Goal: Task Accomplishment & Management: Manage account settings

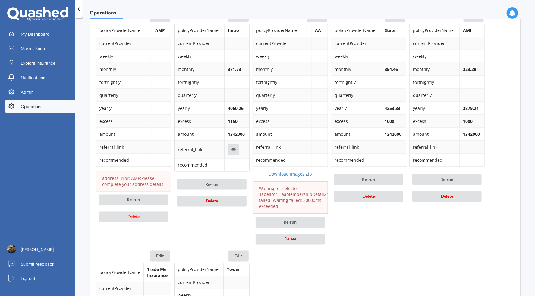
scroll to position [387, 0]
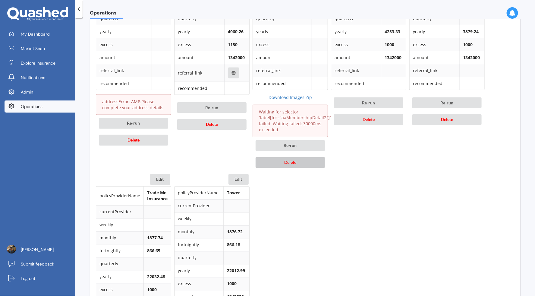
click at [309, 159] on button "Delete" at bounding box center [290, 162] width 69 height 11
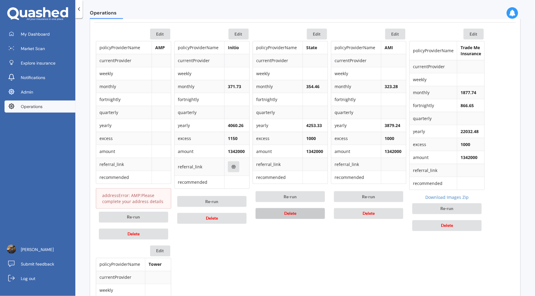
scroll to position [364, 0]
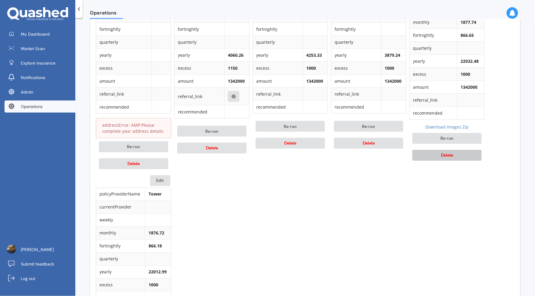
click at [456, 157] on button "Delete" at bounding box center [446, 155] width 69 height 11
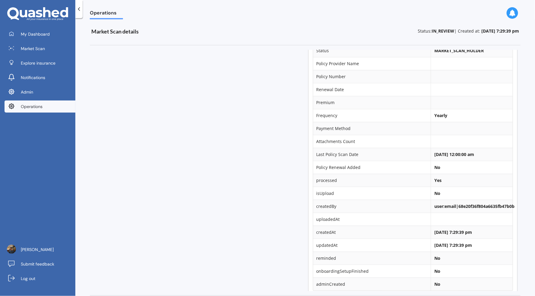
scroll to position [0, 0]
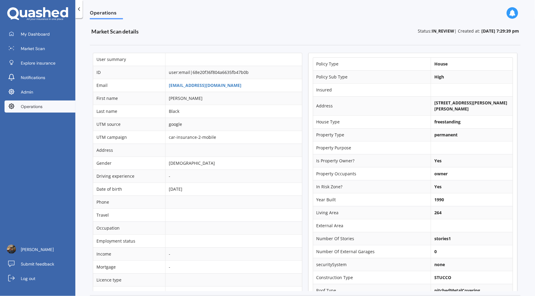
drag, startPoint x: 430, startPoint y: 101, endPoint x: 458, endPoint y: 102, distance: 28.3
click at [458, 102] on b "42 David Street, Yelverton, Blenheim 7201" at bounding box center [470, 106] width 73 height 12
drag, startPoint x: 461, startPoint y: 102, endPoint x: 427, endPoint y: 102, distance: 33.2
click at [431, 102] on td "42 David Street, Yelverton, Blenheim 7201" at bounding box center [472, 105] width 82 height 19
copy b "42 David Street"
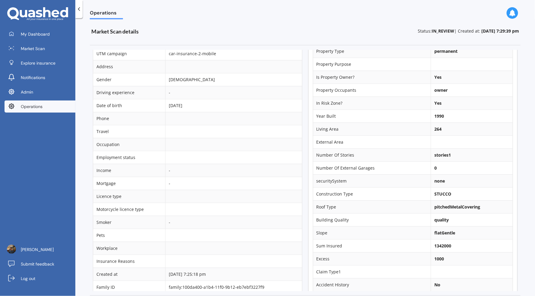
scroll to position [141, 0]
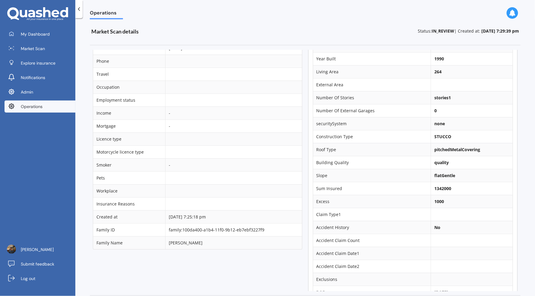
click at [420, 99] on td "Number Of Stories" at bounding box center [372, 97] width 118 height 13
drag, startPoint x: 451, startPoint y: 188, endPoint x: 426, endPoint y: 188, distance: 25.3
click at [431, 188] on td "1342000" at bounding box center [472, 188] width 82 height 13
copy b "1342000"
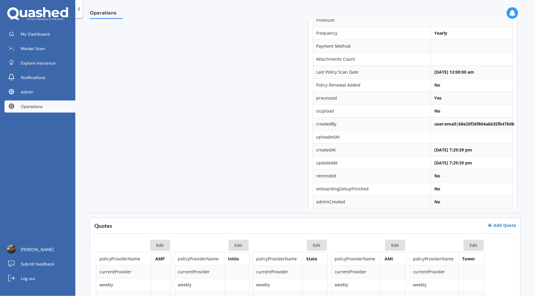
scroll to position [248, 0]
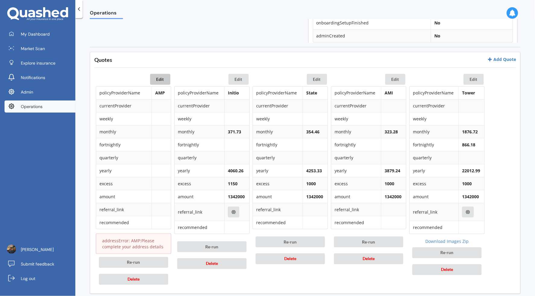
click at [165, 80] on button "Edit" at bounding box center [160, 79] width 20 height 11
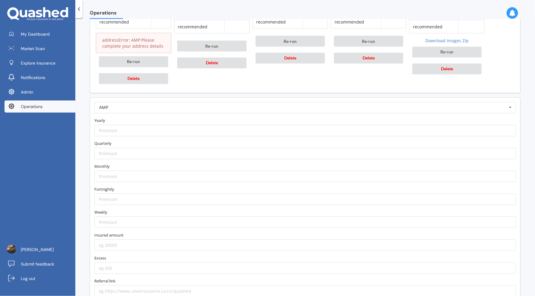
scroll to position [475, 0]
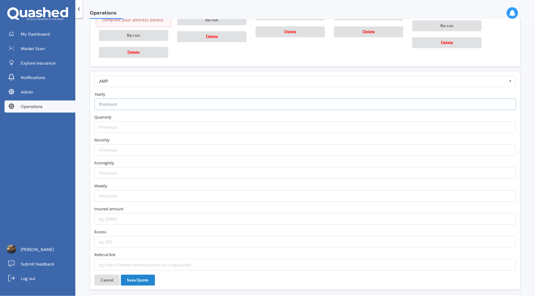
click at [148, 103] on input "number" at bounding box center [305, 104] width 422 height 11
paste input "3616.00"
type input "3616.00"
click at [150, 91] on label "Yearly" at bounding box center [305, 94] width 422 height 6
click at [153, 150] on input "number" at bounding box center [305, 149] width 422 height 11
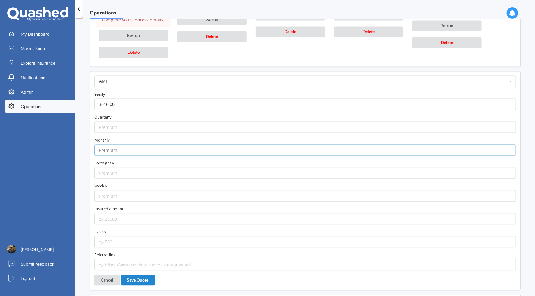
paste input "325.72"
type input "325.72"
click at [125, 220] on form "AMP AA AIA AMI AMP ANZ ASB Accuro Aioi Nissay Dowa Allianz Partners Ando Astero…" at bounding box center [305, 173] width 422 height 195
click at [126, 216] on input "number" at bounding box center [305, 218] width 422 height 11
paste input "1342000"
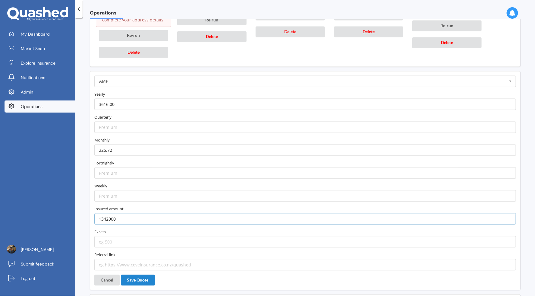
type input "1342000"
click at [136, 236] on input "number" at bounding box center [305, 241] width 422 height 11
type input "1000"
click at [203, 78] on input "text" at bounding box center [305, 81] width 421 height 11
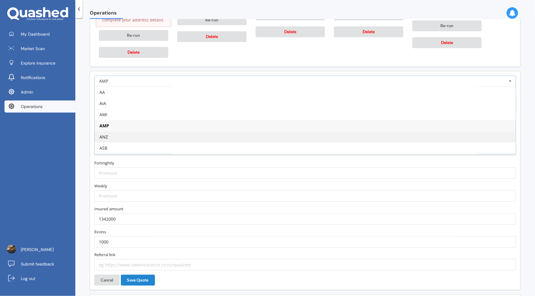
click at [172, 135] on div "ANZ" at bounding box center [305, 136] width 421 height 11
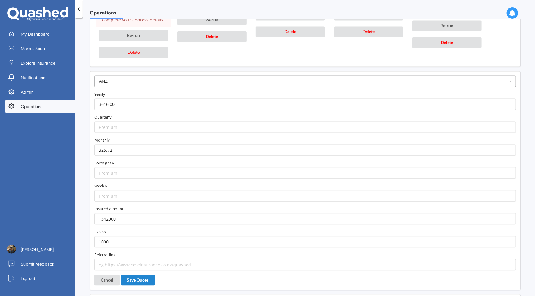
click at [179, 79] on input "text" at bounding box center [305, 81] width 421 height 11
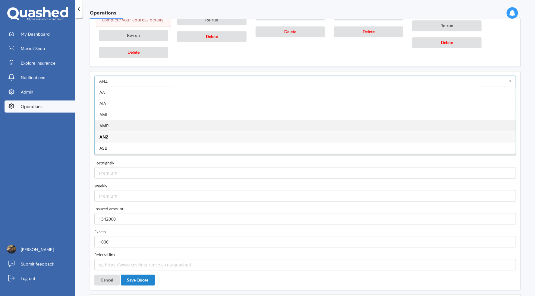
click at [169, 120] on div "AMP" at bounding box center [305, 125] width 421 height 11
type input "https://www.amp.co.nz/my-insurance/home-insurance?utm_source=quashed&utm_medium…"
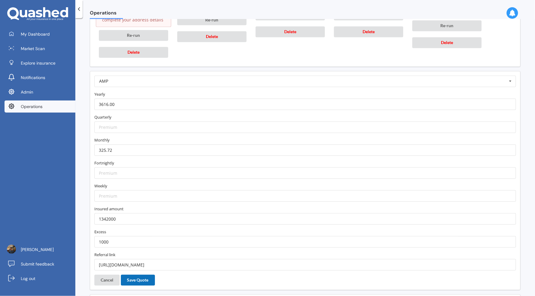
click at [147, 277] on button "Save Quote" at bounding box center [138, 280] width 34 height 11
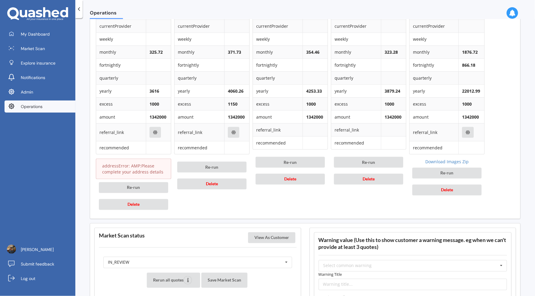
scroll to position [392, 0]
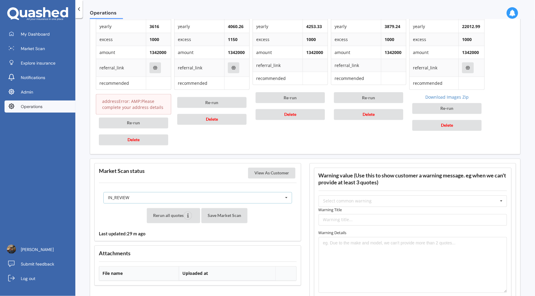
click at [226, 195] on div "IN_REVIEW READY PENDING VIEWED ABANDONED IN_REVIEW" at bounding box center [197, 197] width 189 height 11
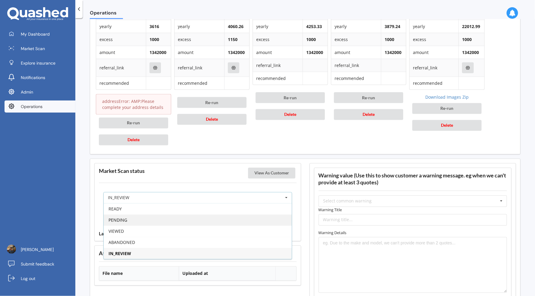
click at [206, 215] on div "PENDING" at bounding box center [198, 219] width 188 height 11
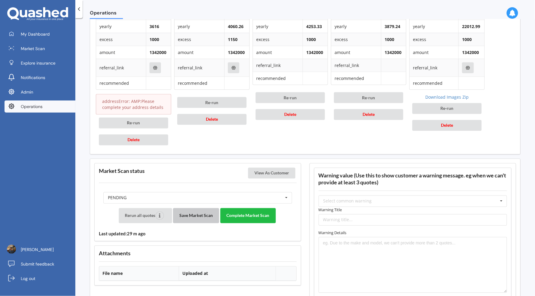
click at [204, 212] on button "Save Market Scan" at bounding box center [196, 215] width 46 height 15
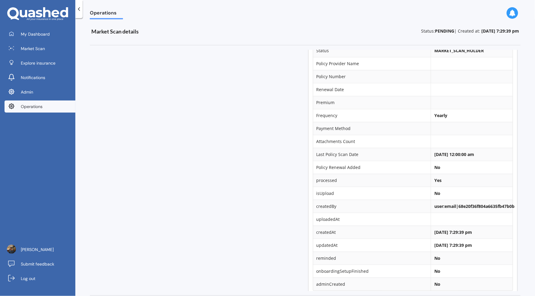
scroll to position [0, 0]
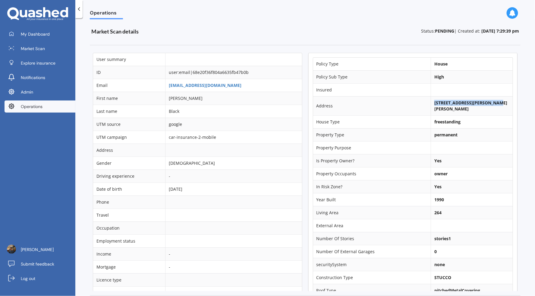
drag, startPoint x: 429, startPoint y: 102, endPoint x: 501, endPoint y: 102, distance: 71.4
click at [501, 102] on td "42 David Street, Yelverton, Blenheim 7201" at bounding box center [472, 105] width 82 height 19
copy b "42 David Street, Yelverton,"
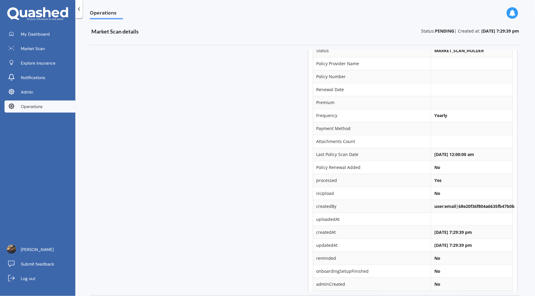
scroll to position [216, 0]
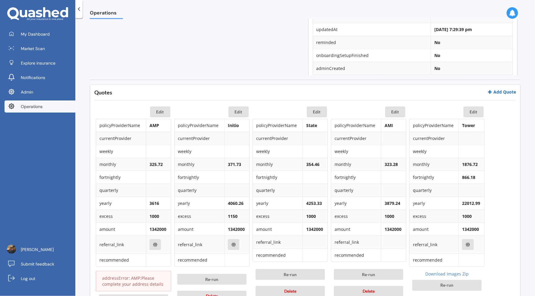
click at [499, 91] on link "Add Quote" at bounding box center [501, 92] width 29 height 6
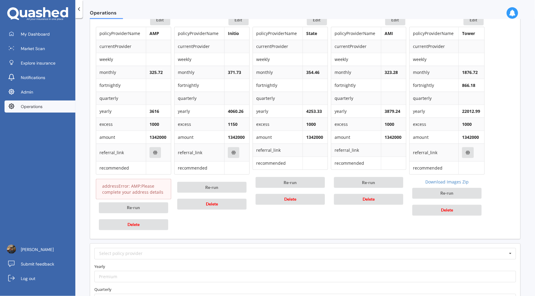
scroll to position [344, 0]
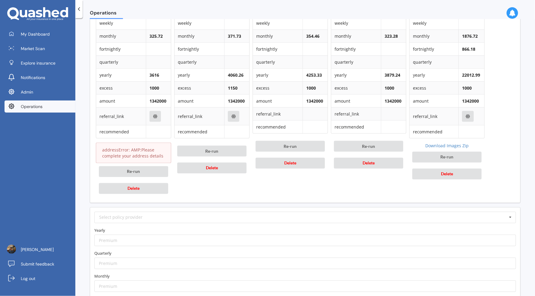
click at [213, 188] on div "Edit policyProviderName Initio currentProvider weekly monthly 371.73 fortnightl…" at bounding box center [211, 87] width 75 height 219
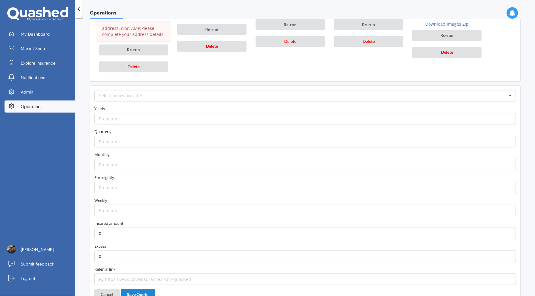
scroll to position [516, 0]
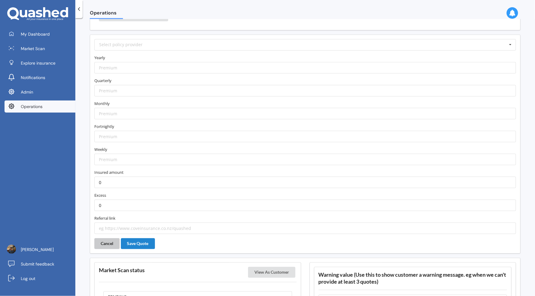
click at [115, 238] on button "Cancel" at bounding box center [106, 243] width 25 height 11
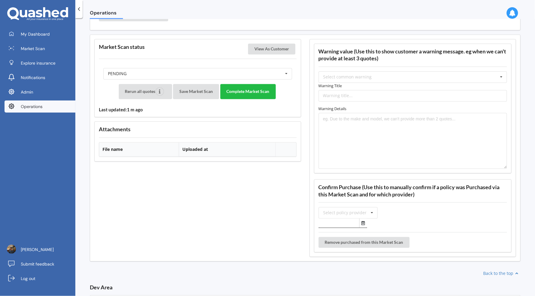
scroll to position [374, 0]
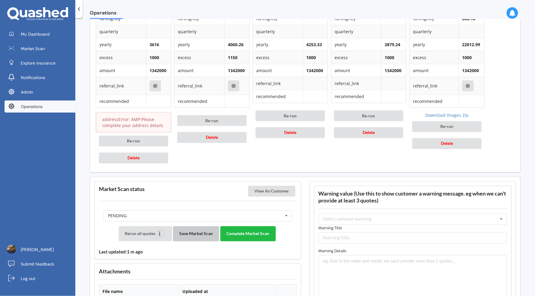
click at [200, 230] on button "Save Market Scan" at bounding box center [196, 233] width 46 height 15
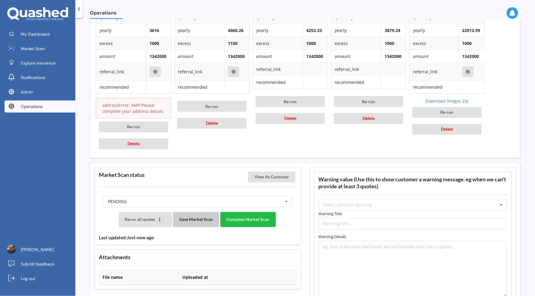
scroll to position [523, 0]
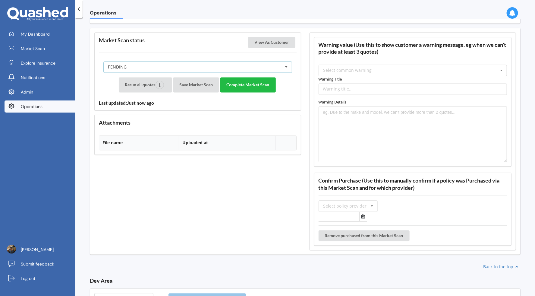
click at [251, 61] on div "PENDING READY PENDING VIEWED ABANDONED IN_REVIEW" at bounding box center [197, 66] width 189 height 11
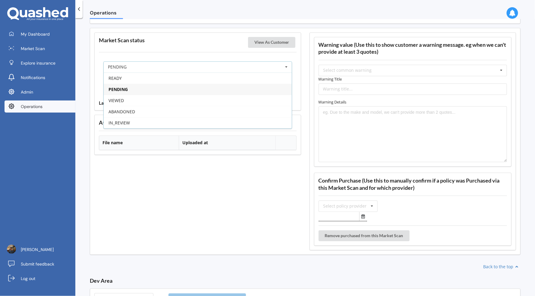
click at [207, 86] on div "PENDING" at bounding box center [198, 89] width 188 height 11
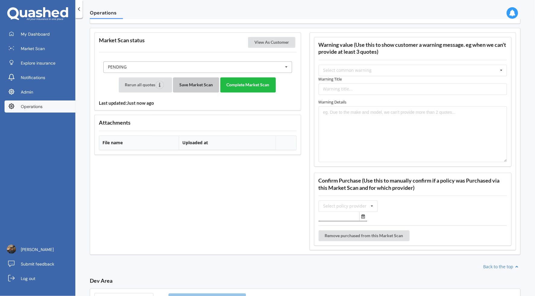
click at [207, 86] on button "Save Market Scan" at bounding box center [196, 84] width 46 height 15
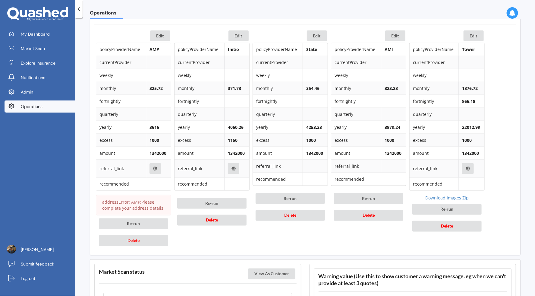
scroll to position [388, 0]
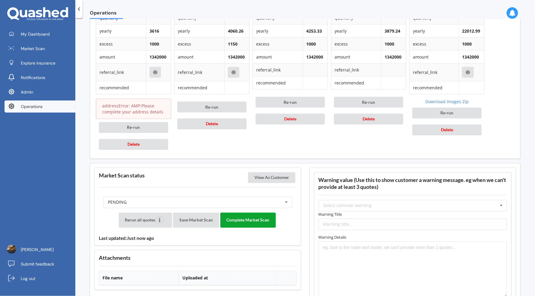
click at [250, 217] on button "Complete Market Scan" at bounding box center [247, 220] width 55 height 15
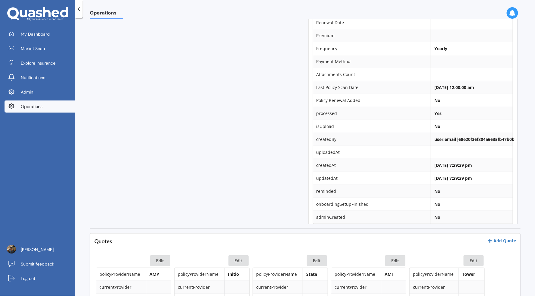
scroll to position [0, 0]
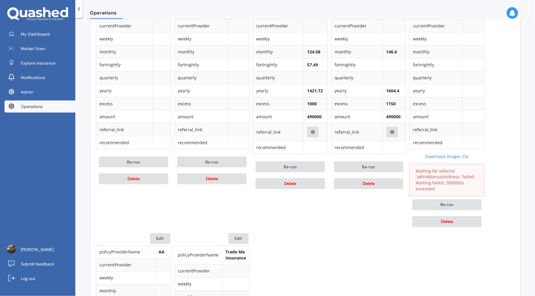
scroll to position [227, 0]
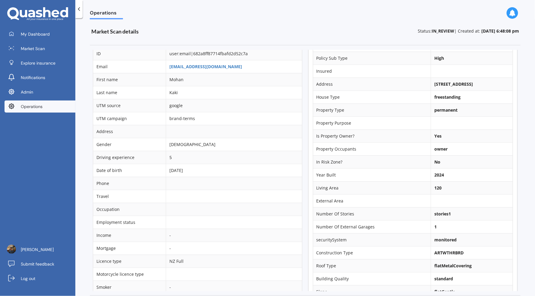
scroll to position [0, 0]
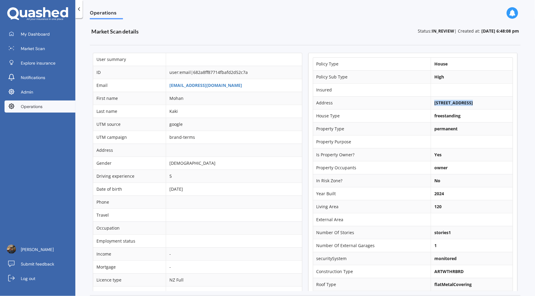
drag, startPoint x: 428, startPoint y: 102, endPoint x: 464, endPoint y: 102, distance: 35.9
click at [464, 102] on b "14 Rose Crescent, Kawaha Point, Rotorua 3010" at bounding box center [453, 103] width 39 height 6
copy b "14 Rose Crescent"
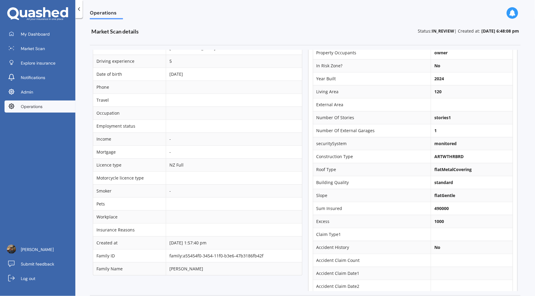
scroll to position [177, 0]
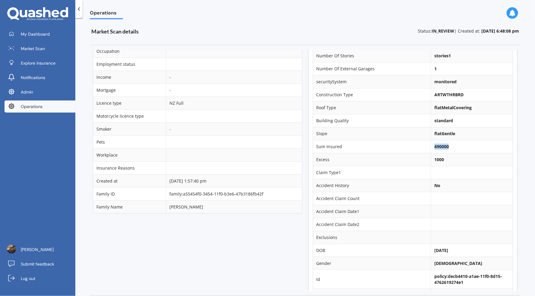
drag, startPoint x: 445, startPoint y: 150, endPoint x: 424, endPoint y: 150, distance: 21.4
click at [424, 150] on tr "Sum Insured 490000" at bounding box center [413, 146] width 200 height 13
copy tr "490000"
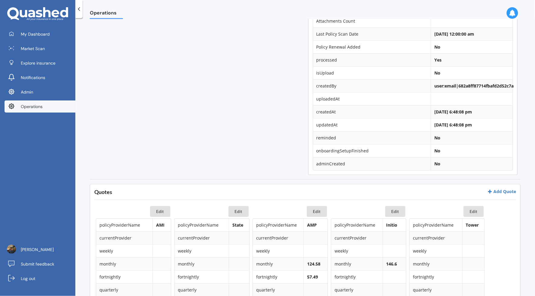
scroll to position [270, 0]
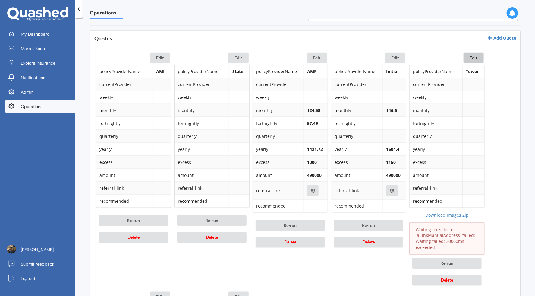
click at [477, 58] on button "Edit" at bounding box center [474, 57] width 20 height 11
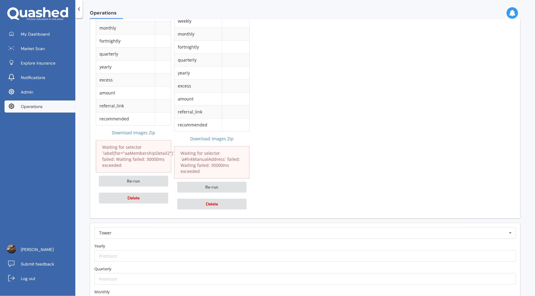
scroll to position [620, 0]
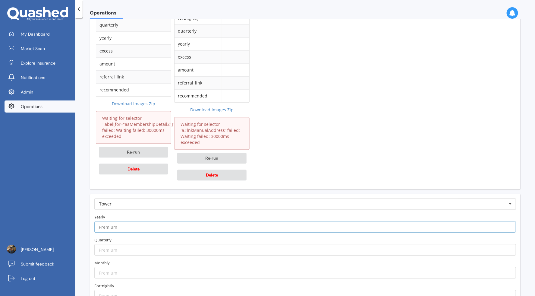
click at [177, 223] on input "number" at bounding box center [305, 226] width 422 height 11
paste input "1689.27"
type input "1689.27"
click at [179, 214] on label "Yearly" at bounding box center [305, 217] width 422 height 6
click at [121, 267] on input "number" at bounding box center [305, 272] width 422 height 11
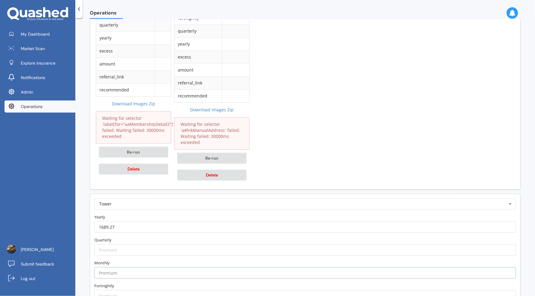
paste input "147.59"
type input "147.59"
click at [127, 260] on label "Monthly" at bounding box center [305, 263] width 422 height 6
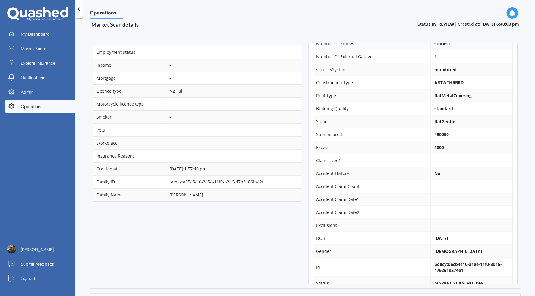
scroll to position [175, 0]
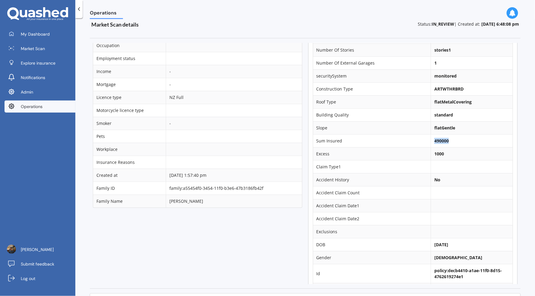
drag, startPoint x: 428, startPoint y: 143, endPoint x: 453, endPoint y: 143, distance: 25.0
click at [453, 143] on td "490000" at bounding box center [472, 140] width 82 height 13
copy b "490000"
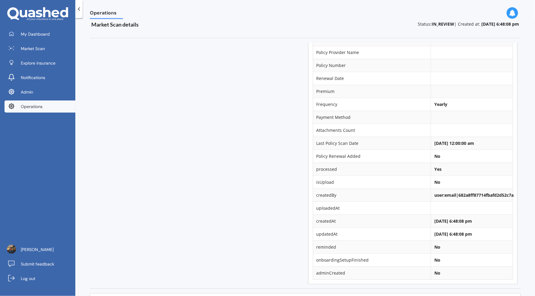
scroll to position [693, 0]
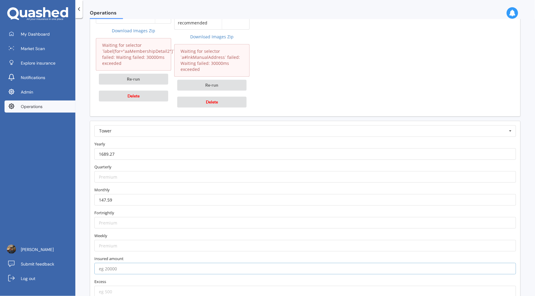
click at [135, 263] on input "number" at bounding box center [305, 268] width 422 height 11
paste input "490000"
type input "490000"
click at [121, 285] on input "number" at bounding box center [305, 290] width 422 height 11
type input "1000"
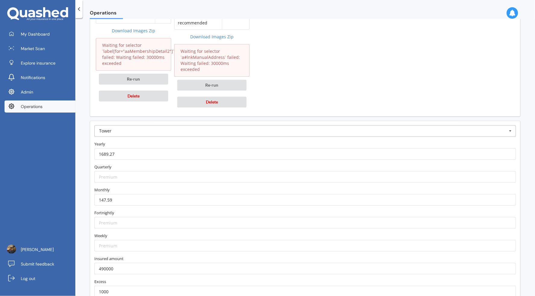
click at [197, 127] on input "text" at bounding box center [305, 130] width 421 height 11
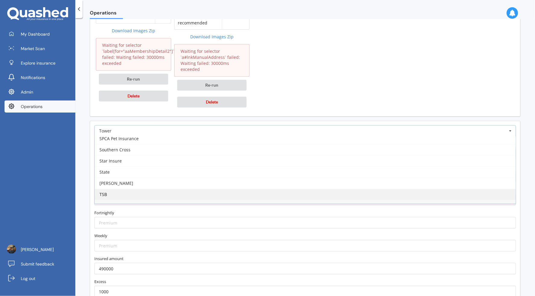
click at [159, 188] on div "TSB" at bounding box center [305, 193] width 421 height 11
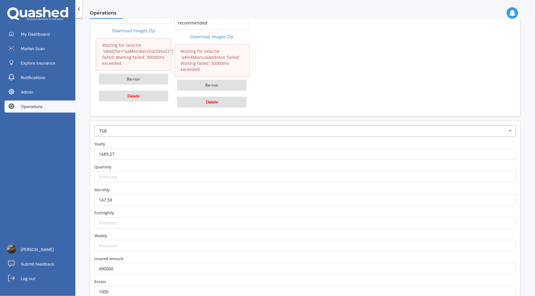
click at [171, 128] on input "text" at bounding box center [305, 130] width 421 height 11
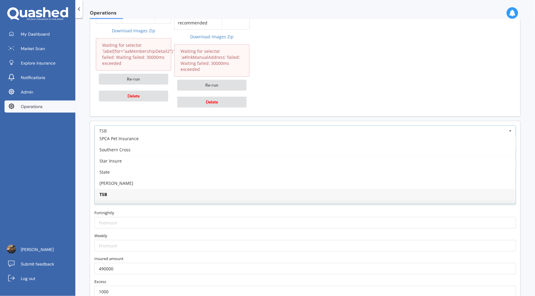
click at [147, 200] on div "Tower" at bounding box center [305, 205] width 421 height 11
type input "https://www.tower.co.nz/house-insurance/?utm_source=quashed&utm_medium=affiliat…"
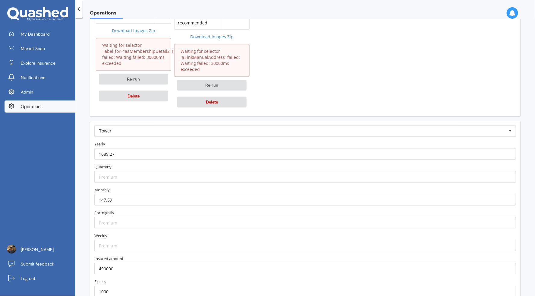
click at [159, 142] on div "Yearly 1689.27" at bounding box center [305, 150] width 426 height 19
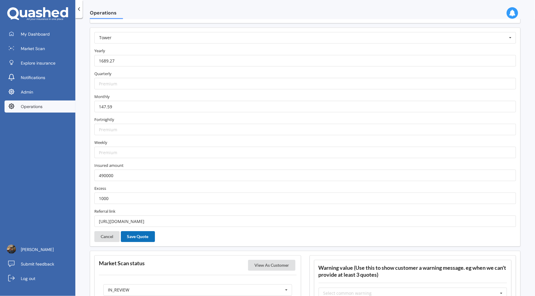
click at [138, 231] on button "Save Quote" at bounding box center [138, 236] width 34 height 11
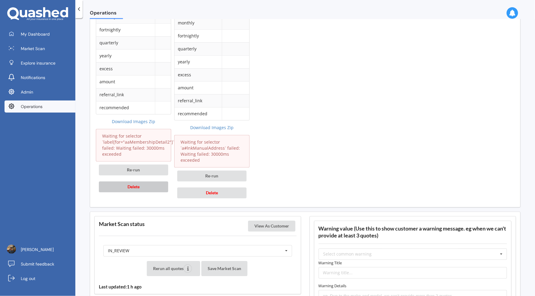
click at [162, 182] on button "Delete" at bounding box center [133, 186] width 69 height 11
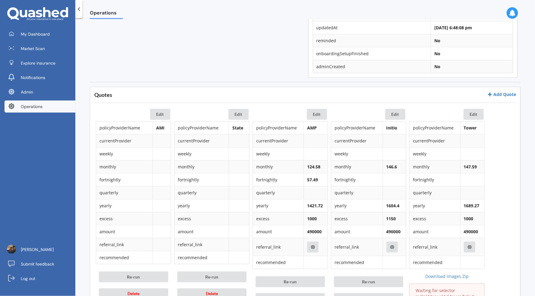
scroll to position [275, 0]
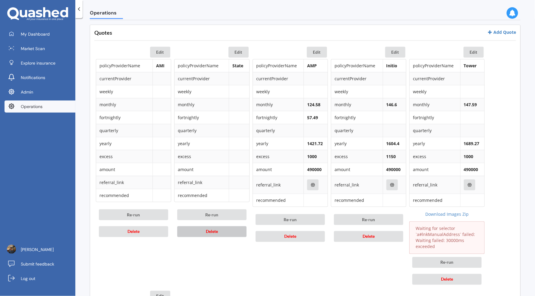
click at [213, 231] on span "Delete" at bounding box center [212, 231] width 12 height 5
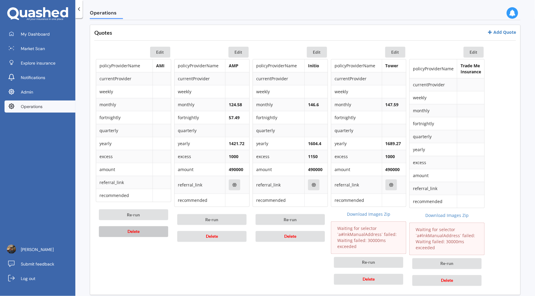
click at [150, 228] on button "Delete" at bounding box center [133, 231] width 69 height 11
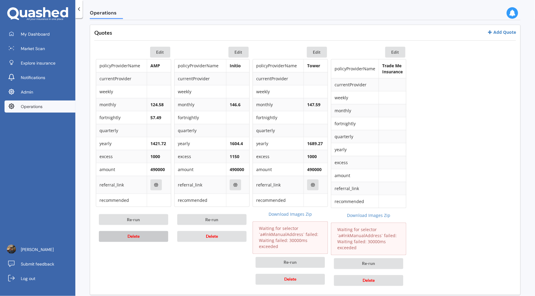
scroll to position [0, 0]
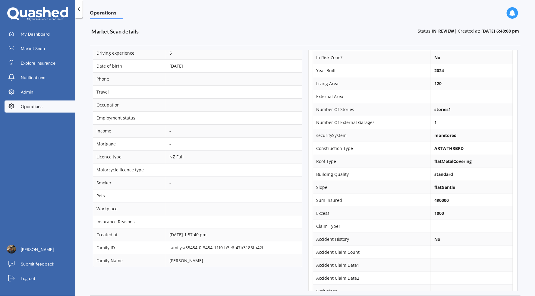
click at [457, 133] on td "monitored" at bounding box center [472, 135] width 82 height 13
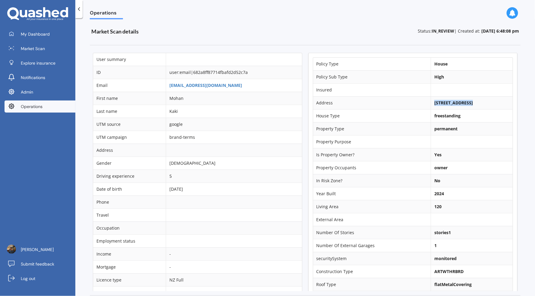
drag, startPoint x: 429, startPoint y: 101, endPoint x: 464, endPoint y: 101, distance: 35.6
click at [464, 101] on b "14 Rose Crescent, Kawaha Point, Rotorua 3010" at bounding box center [453, 103] width 39 height 6
copy b "14 Rose Crescent"
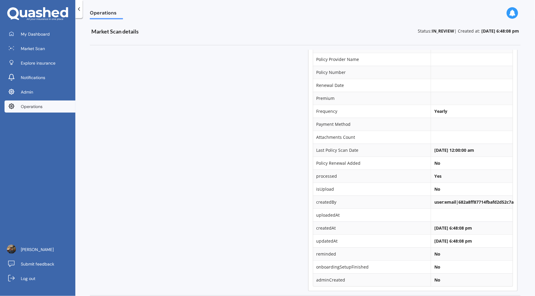
scroll to position [185, 0]
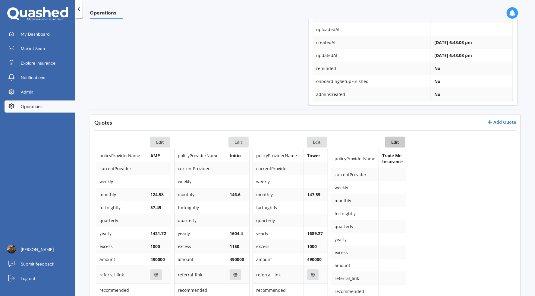
click at [398, 143] on button "Edit" at bounding box center [395, 142] width 20 height 11
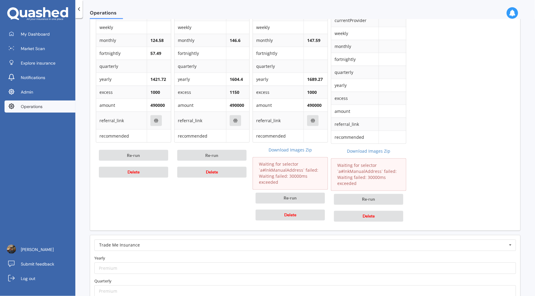
scroll to position [450, 0]
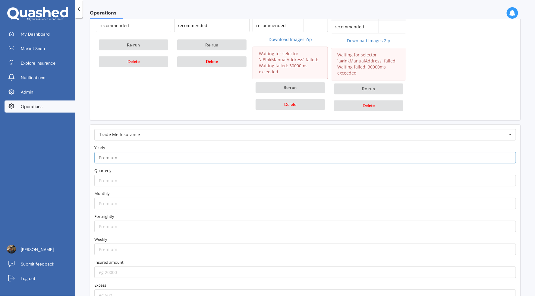
click at [183, 154] on input "number" at bounding box center [305, 157] width 422 height 11
paste input "1776.05"
type input "1776.05"
click at [184, 139] on form "Trade Me Insurance AA AIA AMI AMP ANZ ASB Accuro Aioi Nissay Dowa Allianz Partn…" at bounding box center [305, 226] width 422 height 195
click at [134, 202] on input "number" at bounding box center [305, 203] width 422 height 11
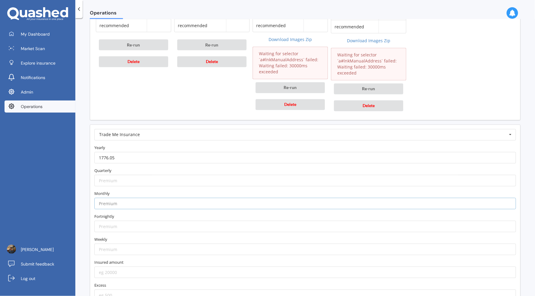
paste input "154.72"
type input "154.72"
click at [135, 192] on label "Monthly" at bounding box center [305, 194] width 422 height 6
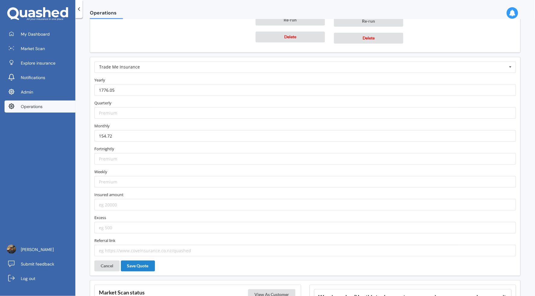
scroll to position [560, 0]
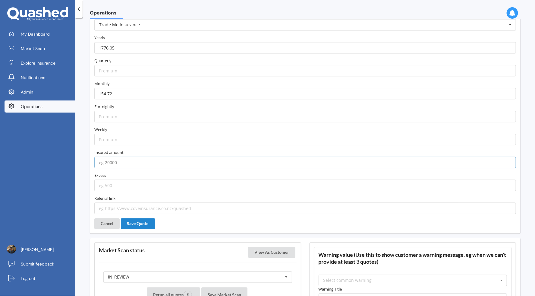
click at [140, 162] on input "number" at bounding box center [305, 161] width 422 height 11
type input "490000"
type input "0"
type input "1000"
click at [145, 221] on button "Save Quote" at bounding box center [138, 223] width 34 height 11
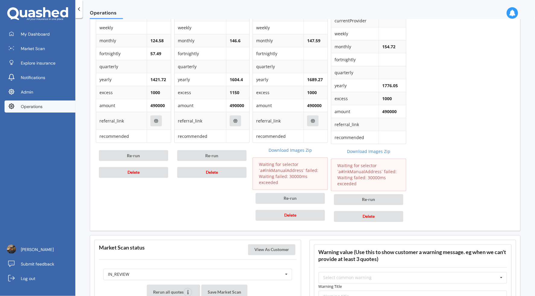
scroll to position [421, 0]
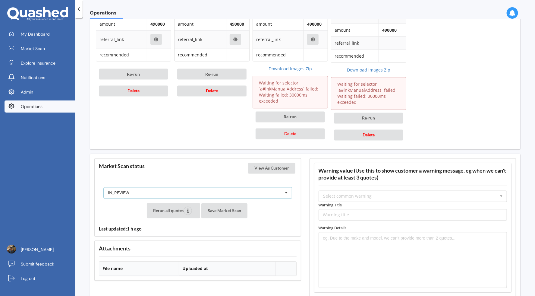
click at [236, 187] on div "IN_REVIEW READY PENDING VIEWED ABANDONED IN_REVIEW" at bounding box center [197, 192] width 189 height 11
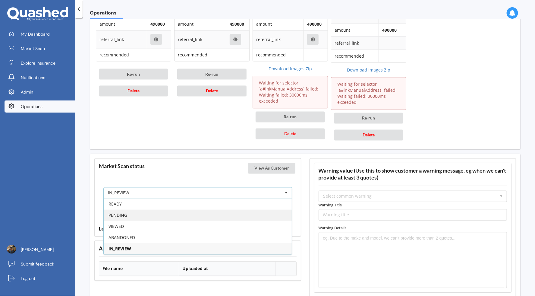
click at [212, 211] on div "PENDING" at bounding box center [198, 215] width 188 height 11
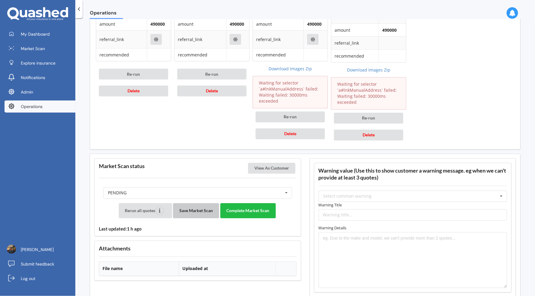
click at [207, 210] on button "Save Market Scan" at bounding box center [196, 210] width 46 height 15
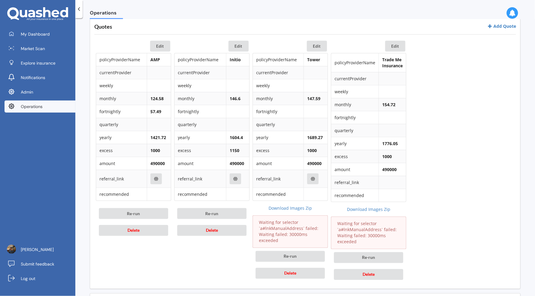
scroll to position [411, 0]
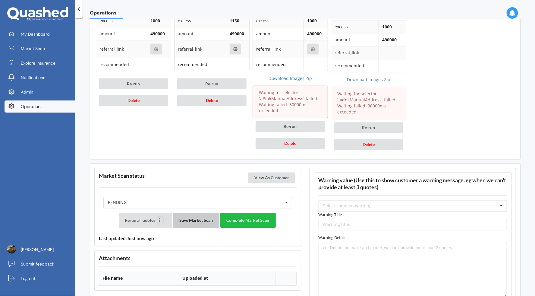
click at [204, 216] on button "Save Market Scan" at bounding box center [196, 220] width 46 height 15
click at [260, 217] on button "Complete Market Scan" at bounding box center [247, 220] width 55 height 15
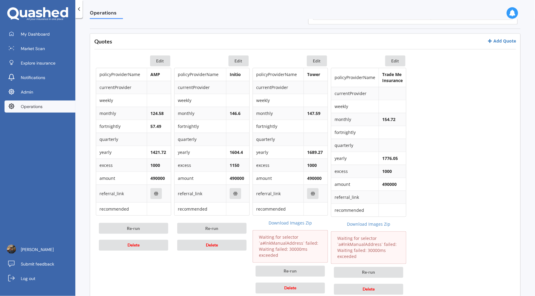
scroll to position [137, 0]
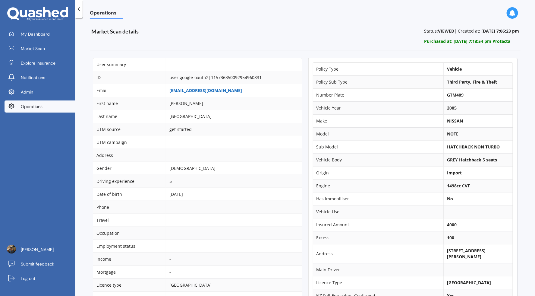
click at [215, 89] on link "[EMAIL_ADDRESS][DOMAIN_NAME]" at bounding box center [205, 90] width 73 height 6
click at [69, 275] on link "Log out" at bounding box center [40, 278] width 71 height 12
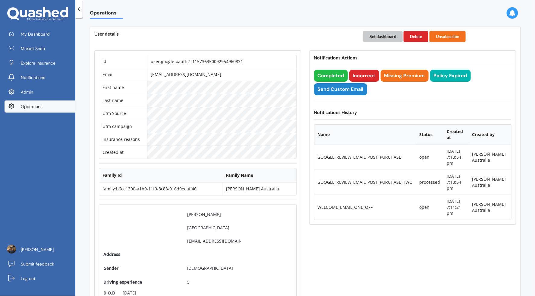
click at [382, 38] on button "Set dashboard" at bounding box center [382, 36] width 39 height 11
click at [68, 35] on link "My Dashboard" at bounding box center [40, 34] width 71 height 12
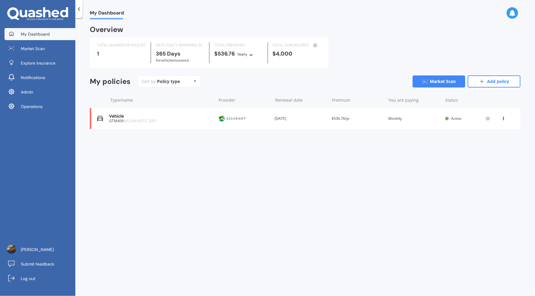
click at [311, 125] on div "Vehicle GTM409 NISSAN NOTE 2005 Provider Renewal date 06 Oct 2026 Premium $536.…" at bounding box center [305, 118] width 431 height 21
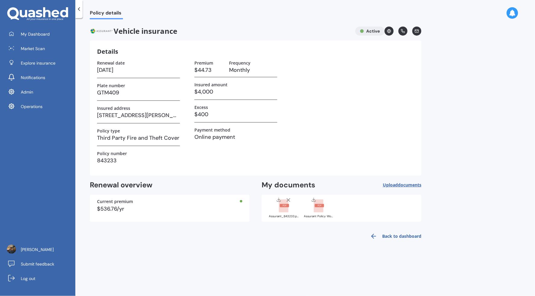
click at [292, 210] on div at bounding box center [284, 205] width 24 height 16
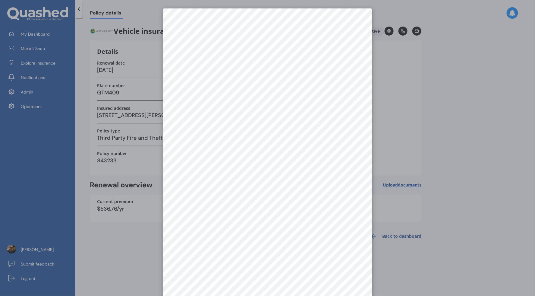
click at [404, 120] on div at bounding box center [267, 148] width 535 height 296
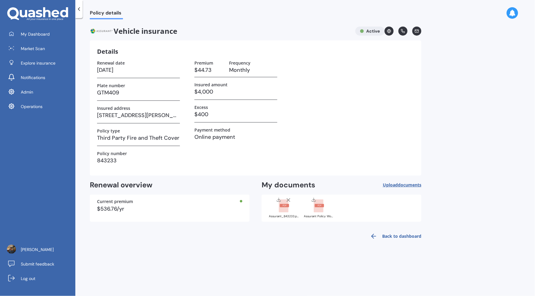
click at [319, 223] on div "Vehicle insurance Active Details Renewal date 06/10/2026 Plate number GTM409 In…" at bounding box center [256, 135] width 332 height 217
click at [319, 216] on div "Assurant Policy Wording.pdf" at bounding box center [319, 216] width 30 height 3
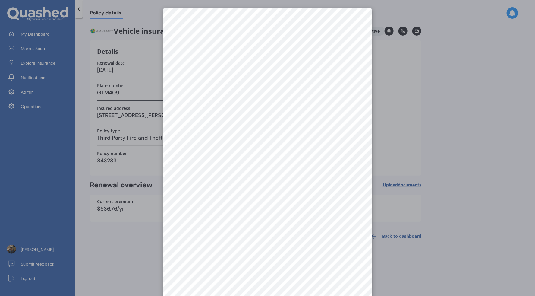
click at [411, 146] on div at bounding box center [267, 148] width 535 height 296
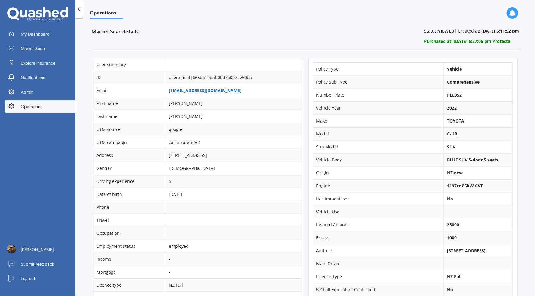
click at [197, 90] on link "[EMAIL_ADDRESS][DOMAIN_NAME]" at bounding box center [205, 90] width 73 height 6
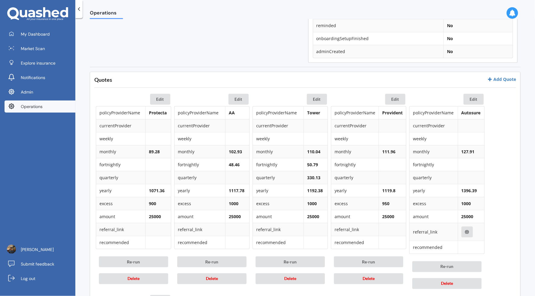
scroll to position [380, 0]
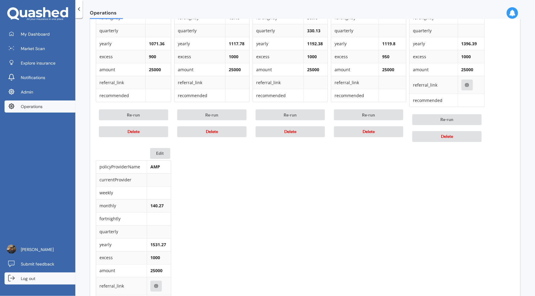
click at [62, 277] on link "Log out" at bounding box center [40, 278] width 71 height 12
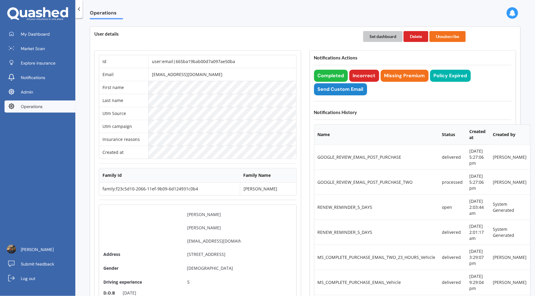
click at [374, 39] on button "Set dashboard" at bounding box center [382, 36] width 39 height 11
click at [48, 33] on span "My Dashboard" at bounding box center [35, 34] width 29 height 6
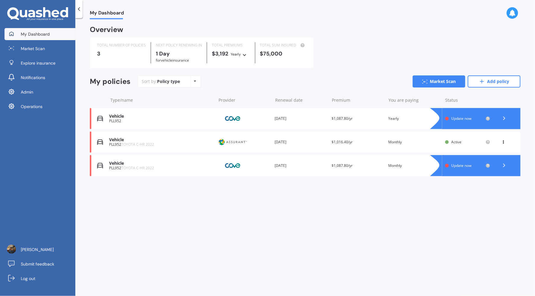
click at [269, 140] on div "Provider" at bounding box center [244, 141] width 52 height 11
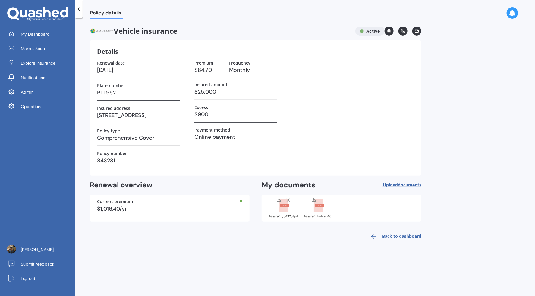
click at [291, 211] on div at bounding box center [284, 205] width 24 height 16
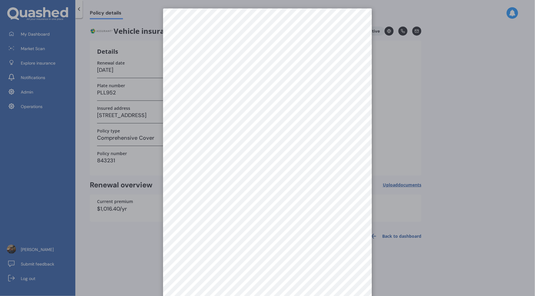
click at [409, 130] on div at bounding box center [267, 148] width 535 height 296
